Goal: Task Accomplishment & Management: Manage account settings

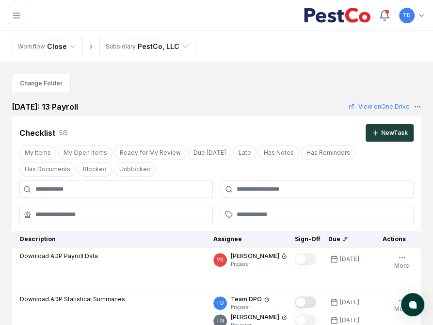
click at [44, 11] on div "TD Toggle user menu" at bounding box center [229, 15] width 393 height 17
click at [23, 14] on button "Toggle navigation menu" at bounding box center [16, 15] width 17 height 17
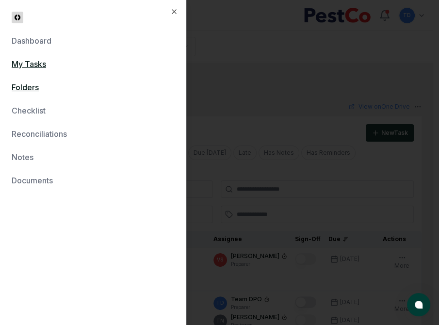
click at [34, 61] on link "My Tasks" at bounding box center [93, 64] width 163 height 12
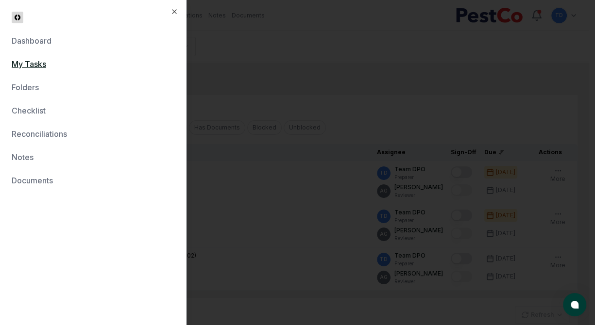
click at [37, 64] on link "My Tasks" at bounding box center [93, 64] width 163 height 12
click at [439, 102] on div at bounding box center [297, 162] width 595 height 325
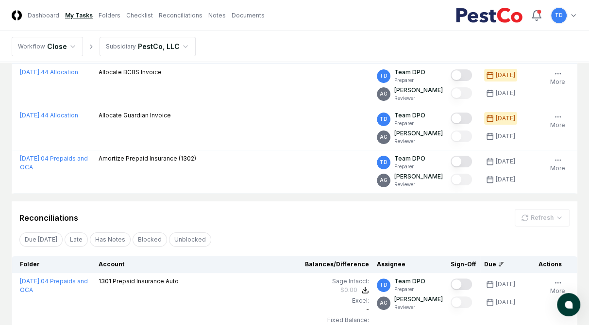
scroll to position [98, 0]
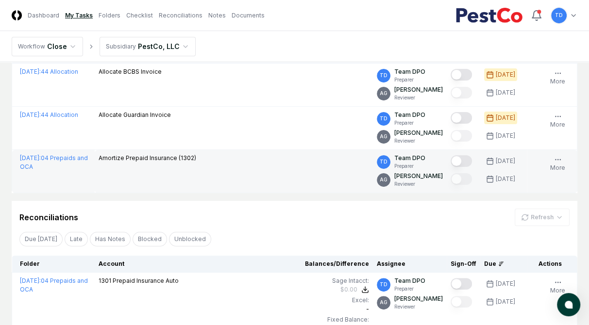
click at [439, 158] on button "Mark complete" at bounding box center [460, 161] width 21 height 12
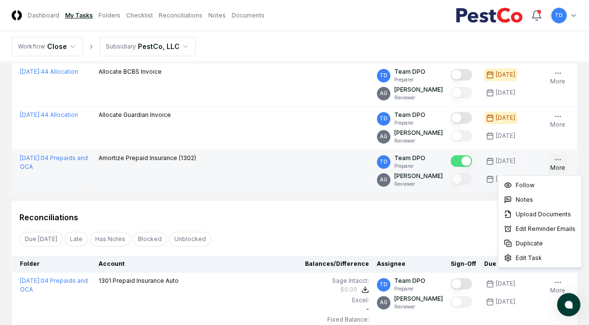
click at [439, 161] on button "More" at bounding box center [557, 164] width 19 height 20
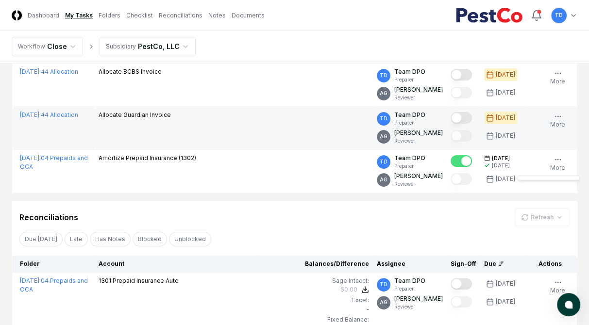
click at [293, 124] on td "Allocate Guardian Invoice" at bounding box center [234, 128] width 278 height 43
